Goal: Task Accomplishment & Management: Manage account settings

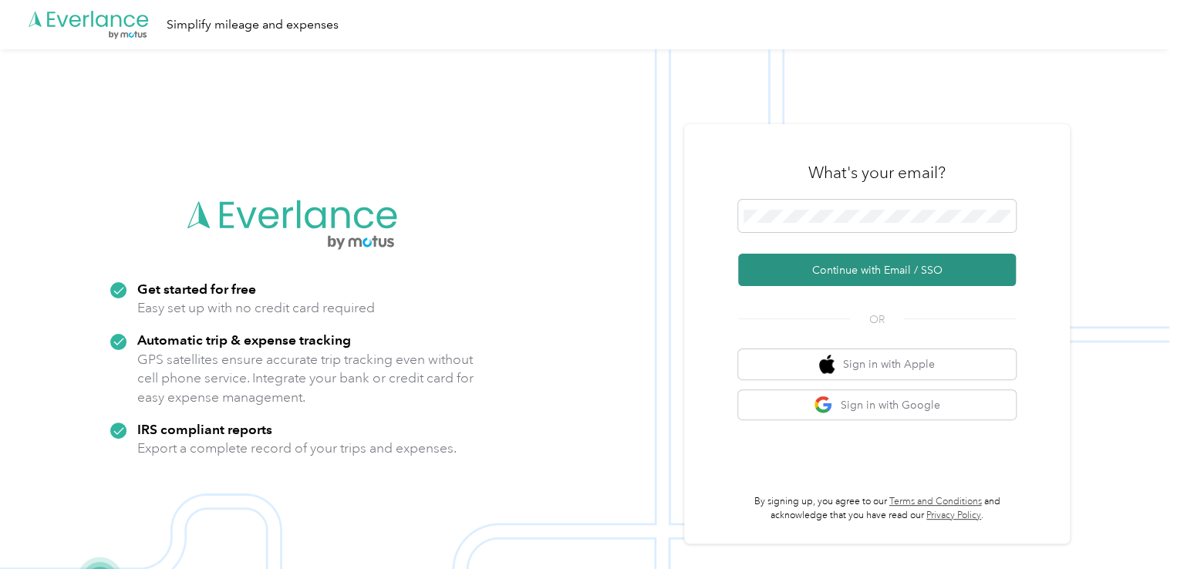
click at [845, 264] on button "Continue with Email / SSO" at bounding box center [877, 270] width 278 height 32
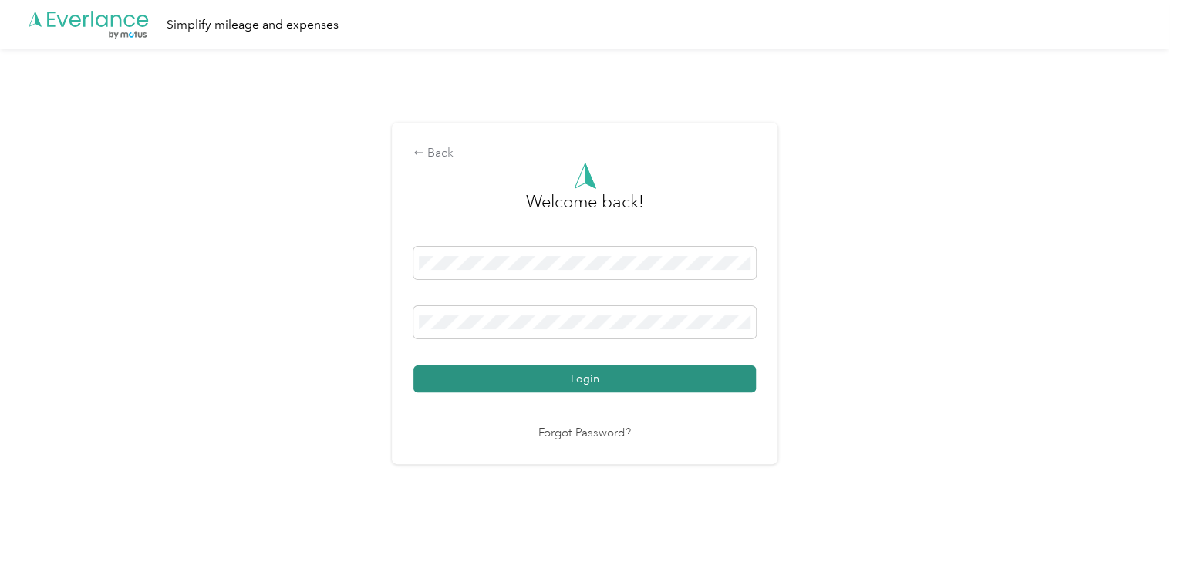
click at [581, 379] on button "Login" at bounding box center [585, 379] width 343 height 27
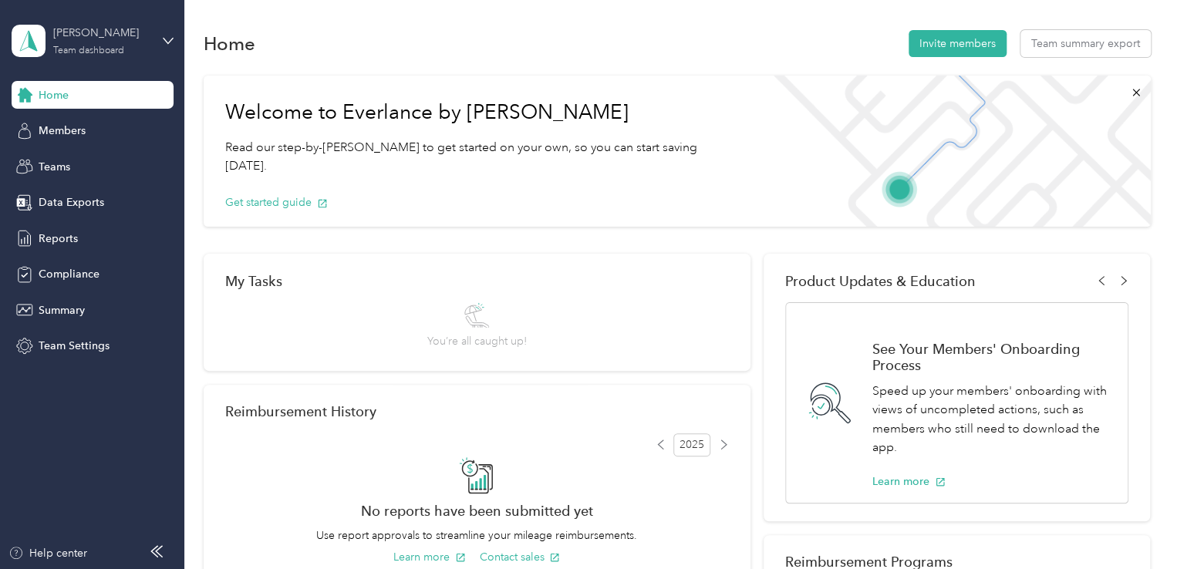
click at [125, 47] on div "[PERSON_NAME] Team dashboard" at bounding box center [101, 40] width 96 height 31
click at [303, 35] on div "Home Invite members Team summary export" at bounding box center [677, 43] width 947 height 32
click at [1076, 38] on button "Team summary export" at bounding box center [1086, 43] width 130 height 27
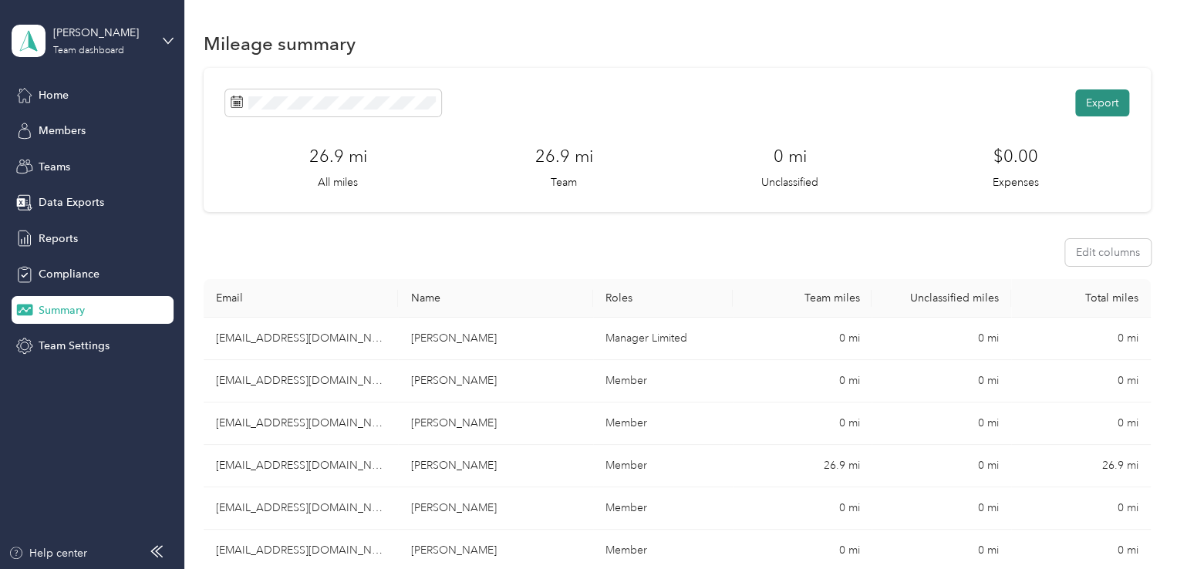
click at [1095, 104] on button "Export" at bounding box center [1102, 102] width 54 height 27
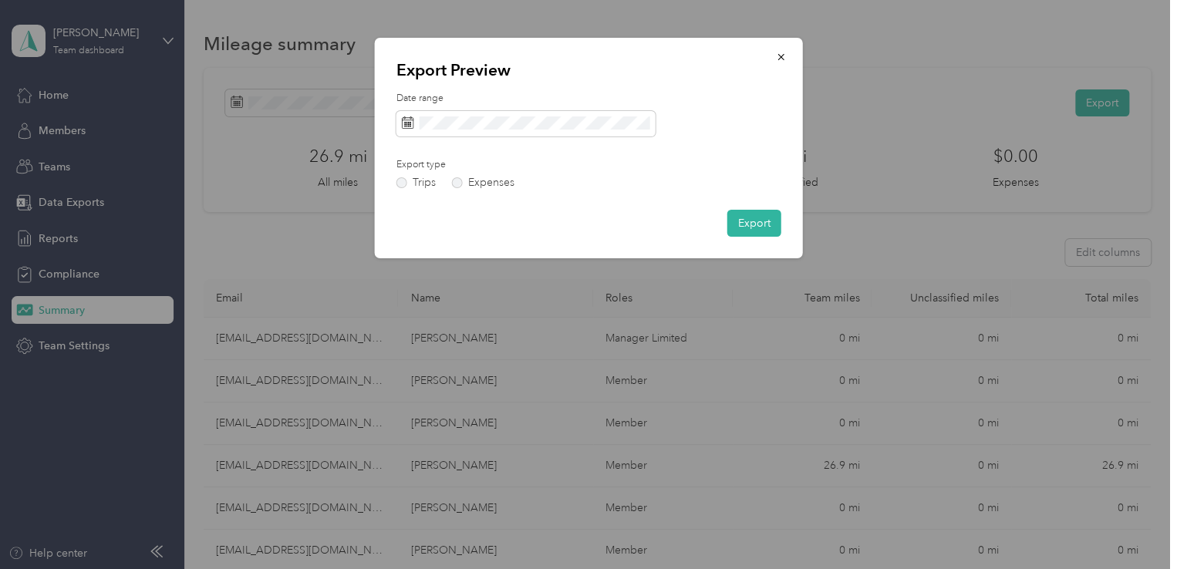
drag, startPoint x: 781, startPoint y: 66, endPoint x: 902, endPoint y: 69, distance: 120.4
click at [782, 65] on button "button" at bounding box center [781, 56] width 32 height 27
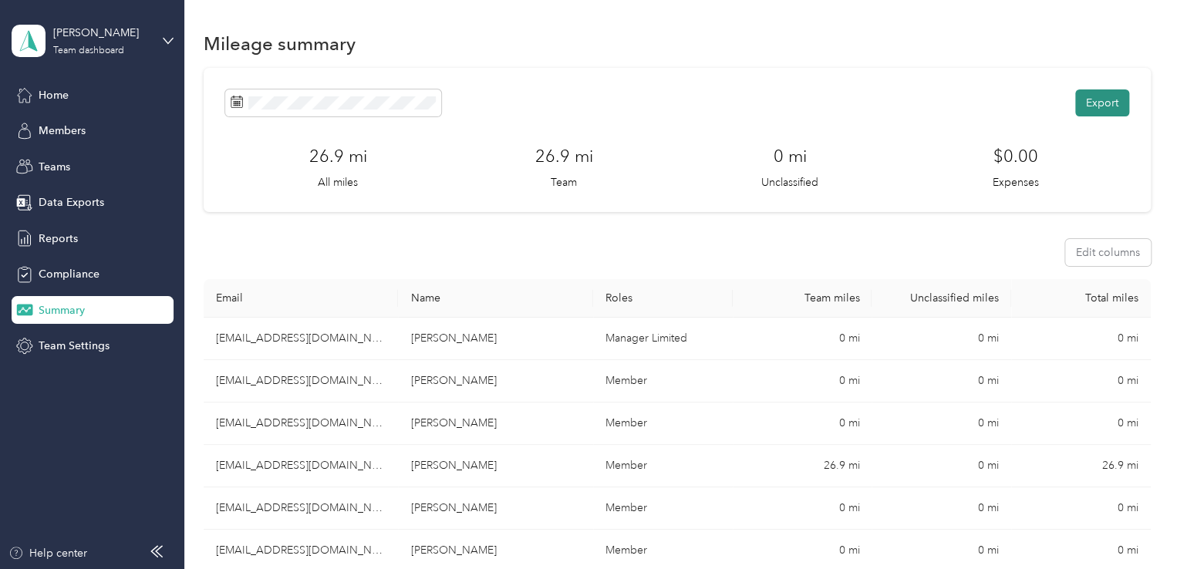
click at [1082, 100] on button "Export" at bounding box center [1102, 102] width 54 height 27
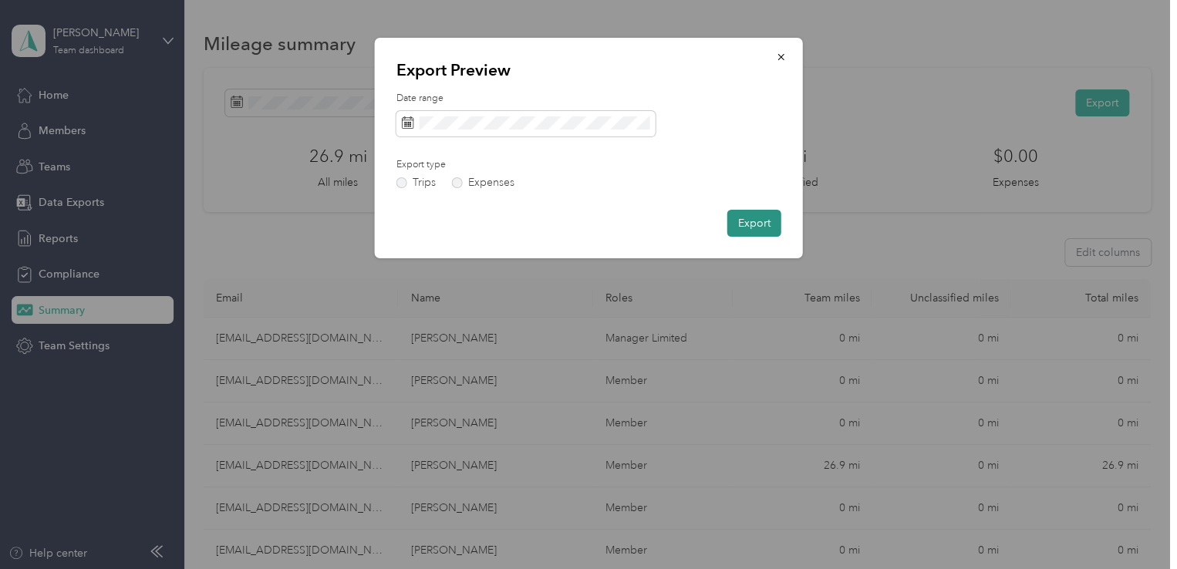
click at [765, 214] on button "Export" at bounding box center [754, 223] width 54 height 27
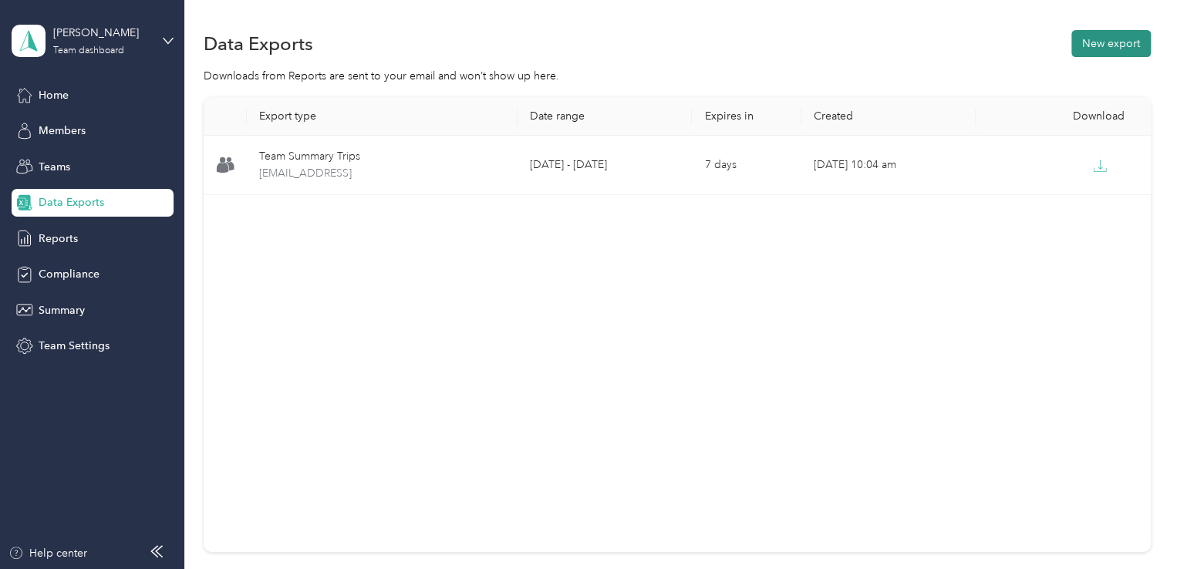
click at [1104, 40] on button "New export" at bounding box center [1111, 43] width 79 height 27
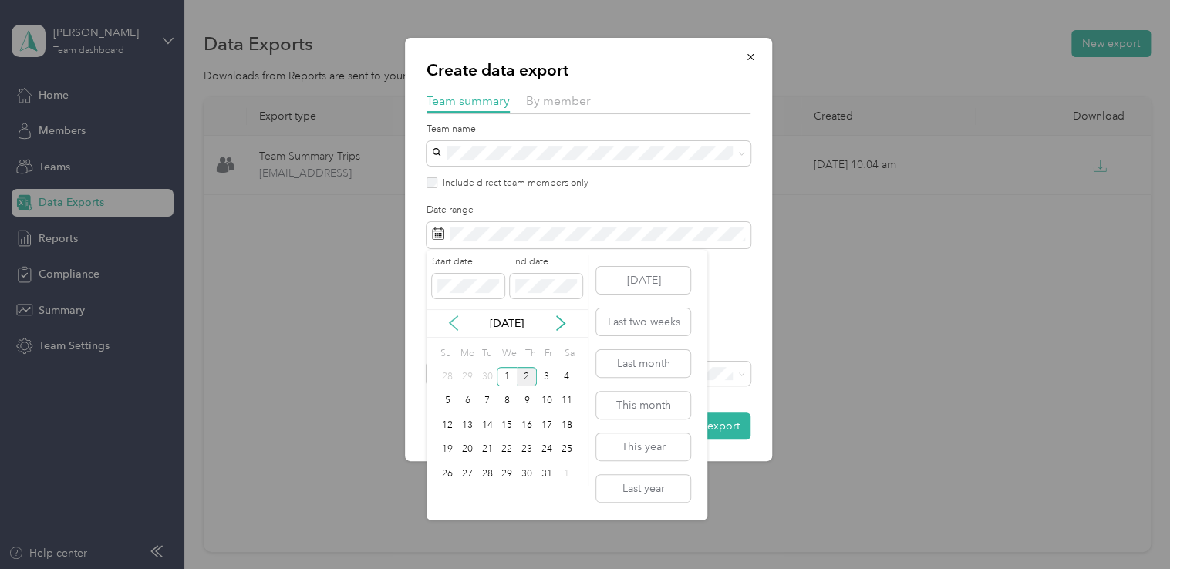
click at [457, 316] on icon at bounding box center [453, 323] width 15 height 15
click at [454, 450] on div "21" at bounding box center [447, 450] width 20 height 19
click at [494, 479] on div "30" at bounding box center [488, 473] width 20 height 19
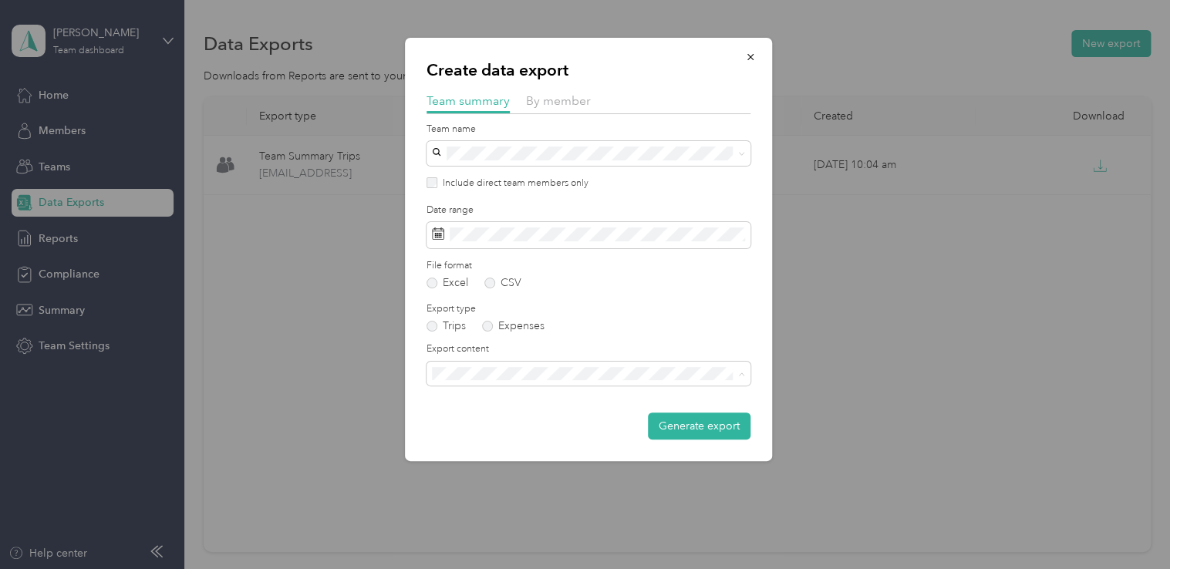
click at [539, 430] on div "Summary and full trips list" at bounding box center [588, 428] width 302 height 16
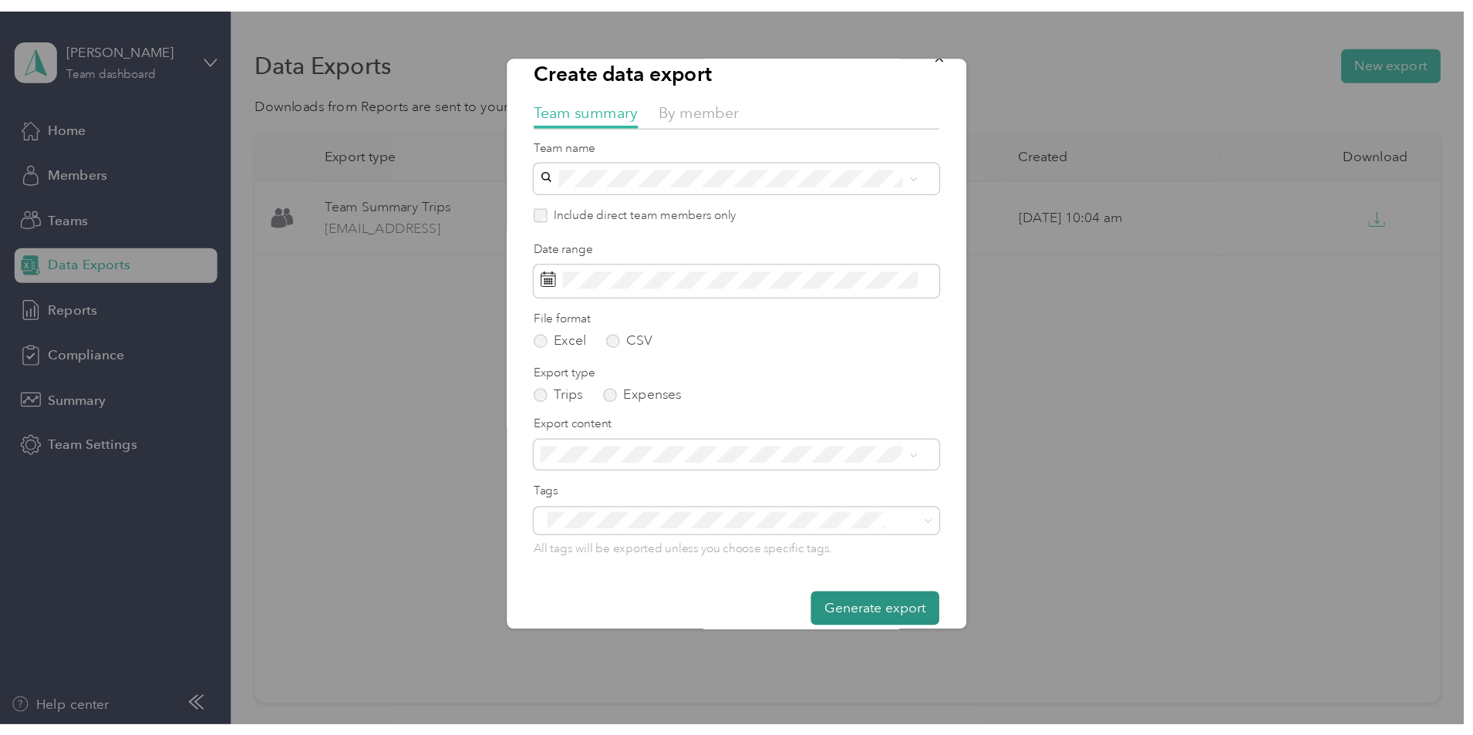
scroll to position [39, 0]
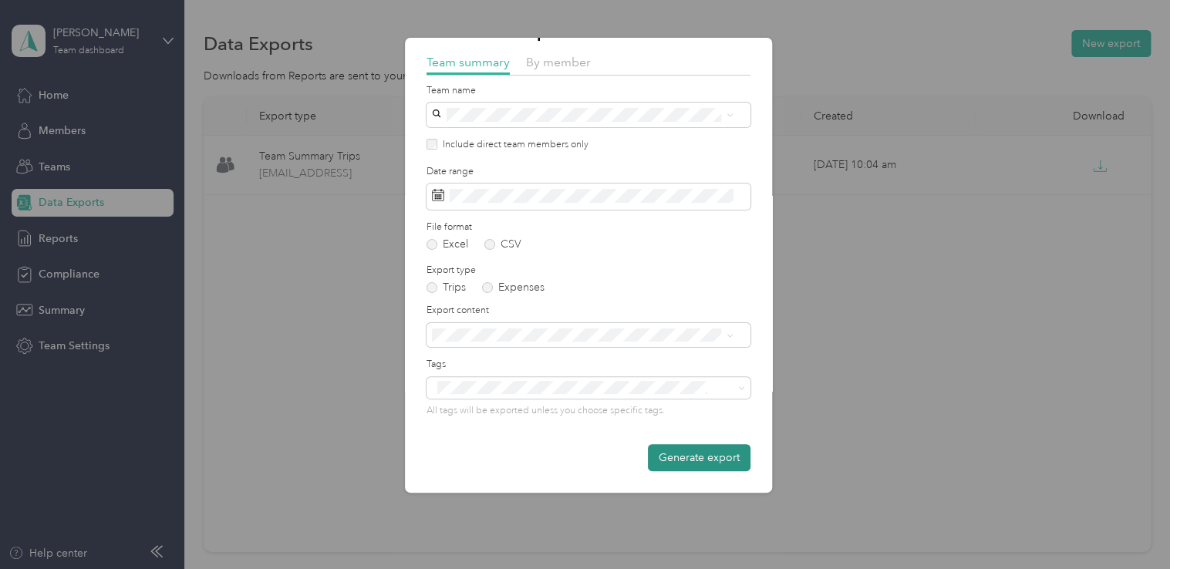
click at [673, 461] on button "Generate export" at bounding box center [699, 457] width 103 height 27
